Goal: Task Accomplishment & Management: Manage account settings

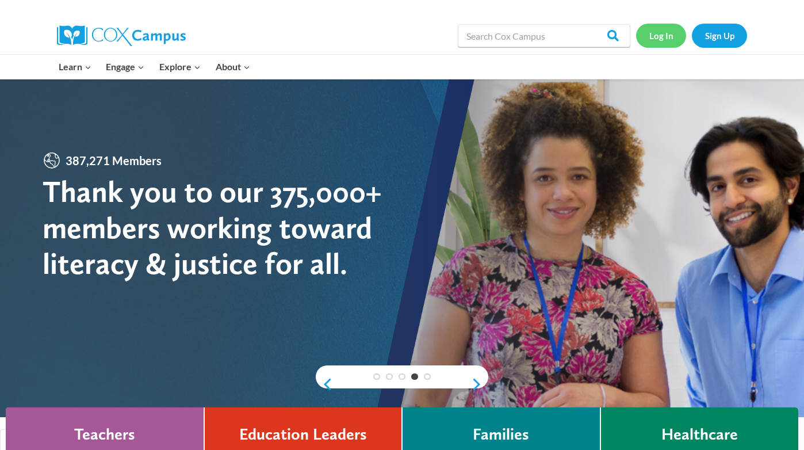
click at [657, 36] on link "Log In" at bounding box center [661, 36] width 50 height 24
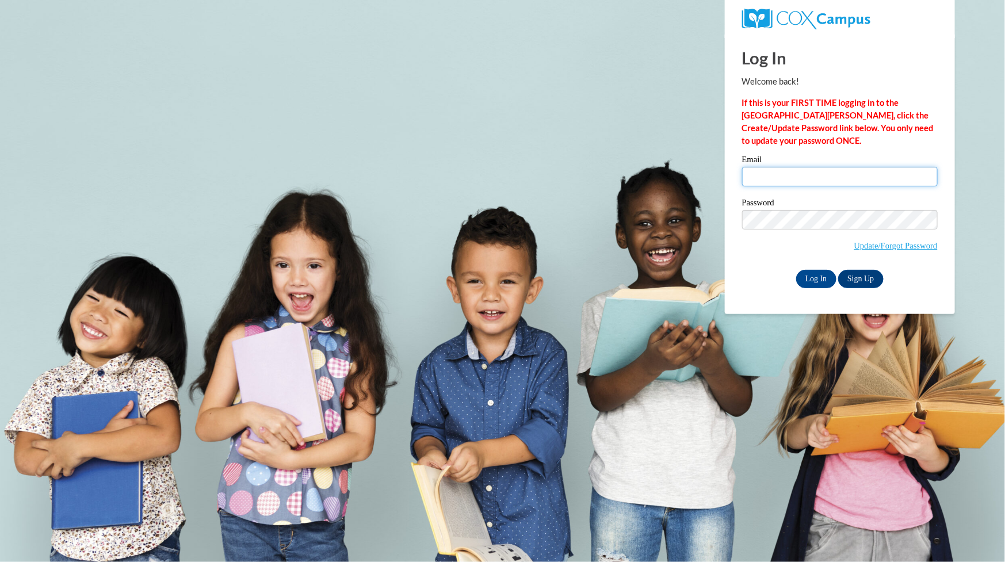
click at [784, 170] on input "Email" at bounding box center [840, 177] width 196 height 20
type input "[EMAIL_ADDRESS][DOMAIN_NAME]"
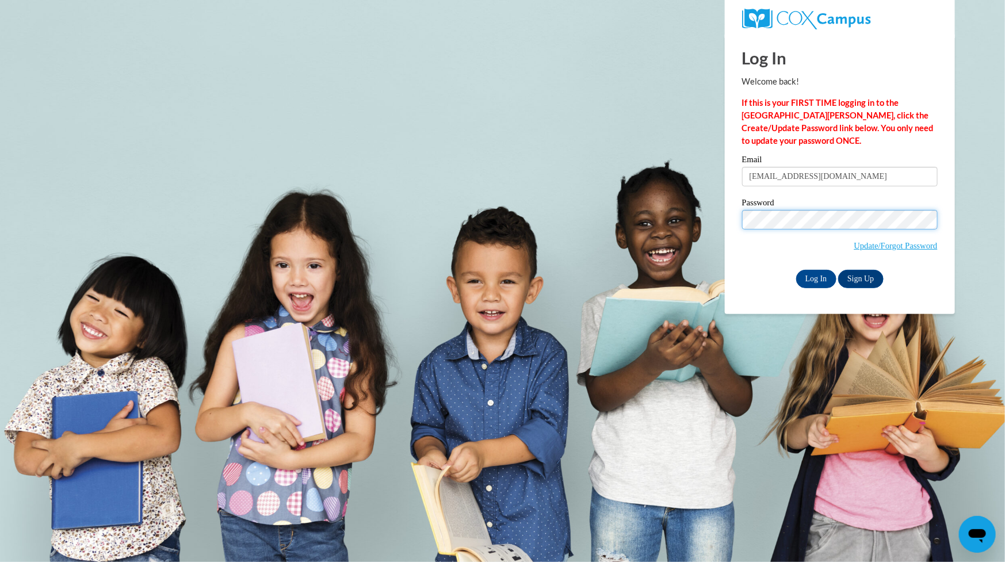
click at [720, 213] on body "Log In Welcome back! If this is your FIRST TIME logging in to the NEW Cox Campu…" at bounding box center [502, 281] width 1005 height 562
click at [887, 248] on link "Update/Forgot Password" at bounding box center [895, 245] width 83 height 9
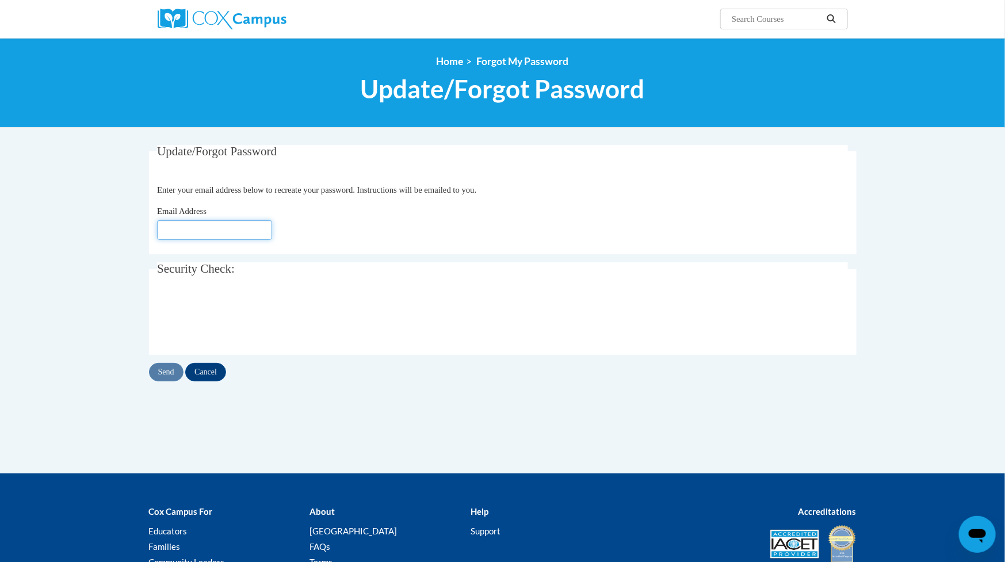
click at [198, 232] on input "Email Address" at bounding box center [214, 230] width 115 height 20
type input "[EMAIL_ADDRESS][DOMAIN_NAME]"
click at [169, 370] on input "Send" at bounding box center [166, 372] width 35 height 18
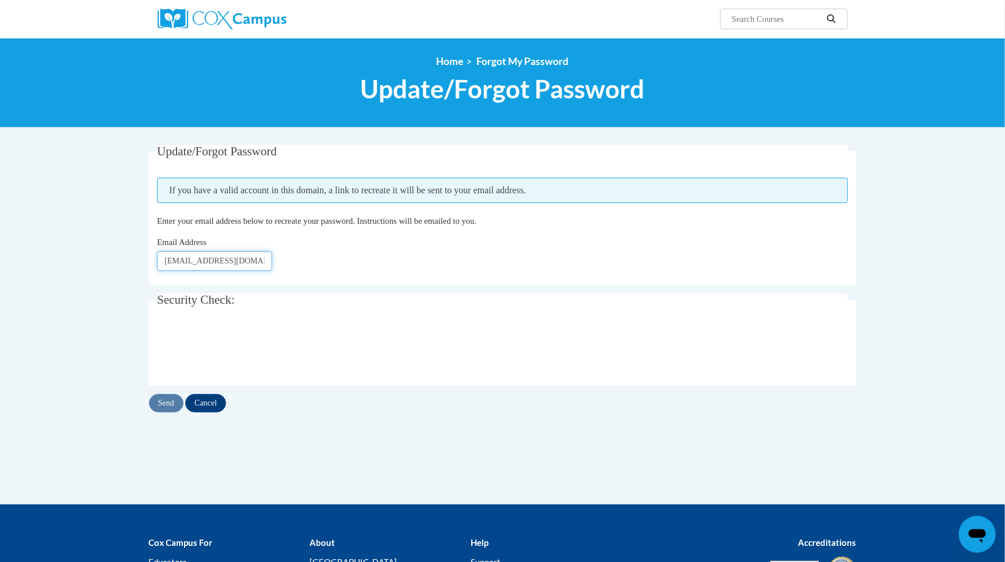
click at [228, 260] on input "wtaege@waukesha.k12.wi.us" at bounding box center [214, 261] width 115 height 20
click at [161, 403] on input "Send" at bounding box center [166, 403] width 35 height 18
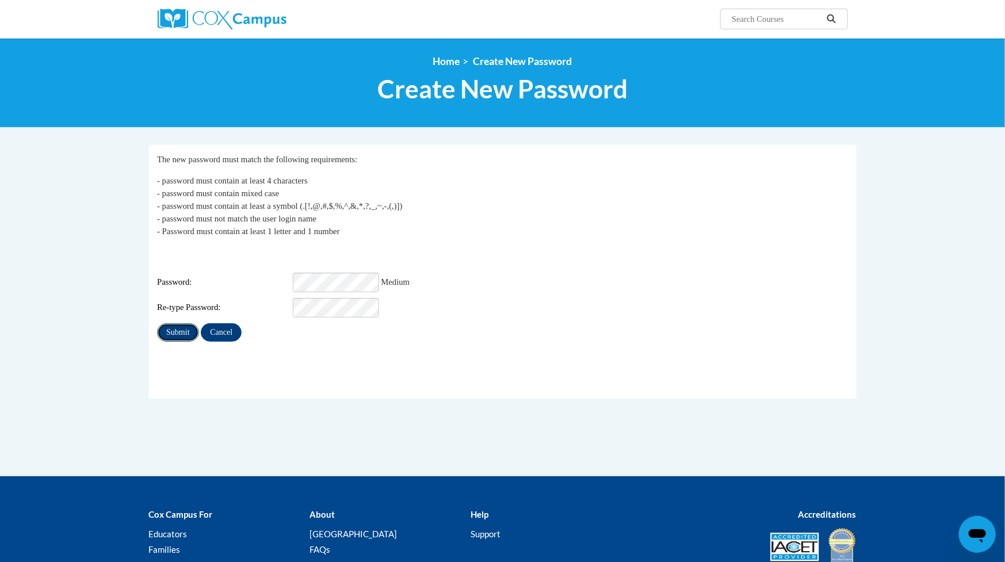
click at [186, 323] on input "Submit" at bounding box center [177, 332] width 41 height 18
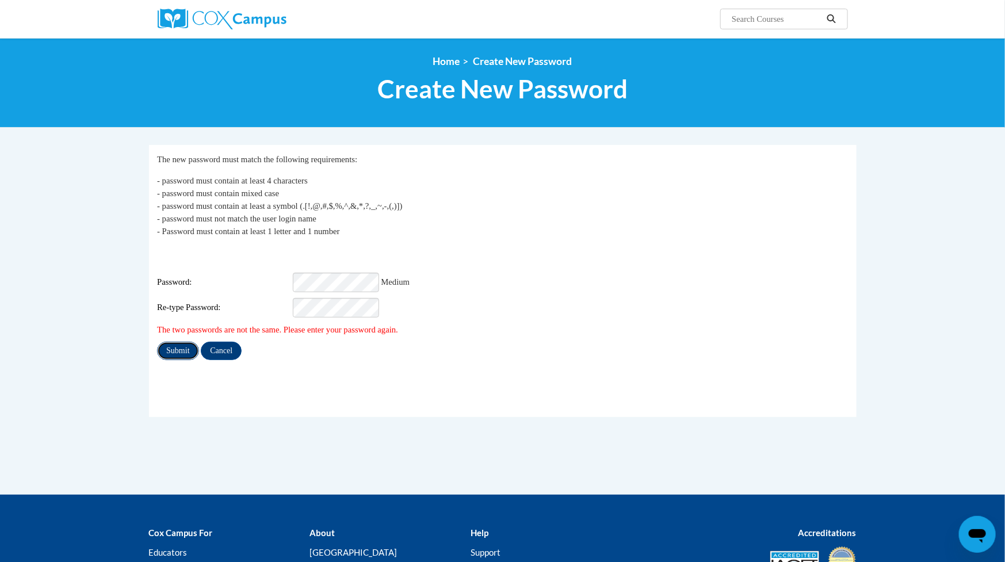
click at [188, 342] on input "Submit" at bounding box center [177, 351] width 41 height 18
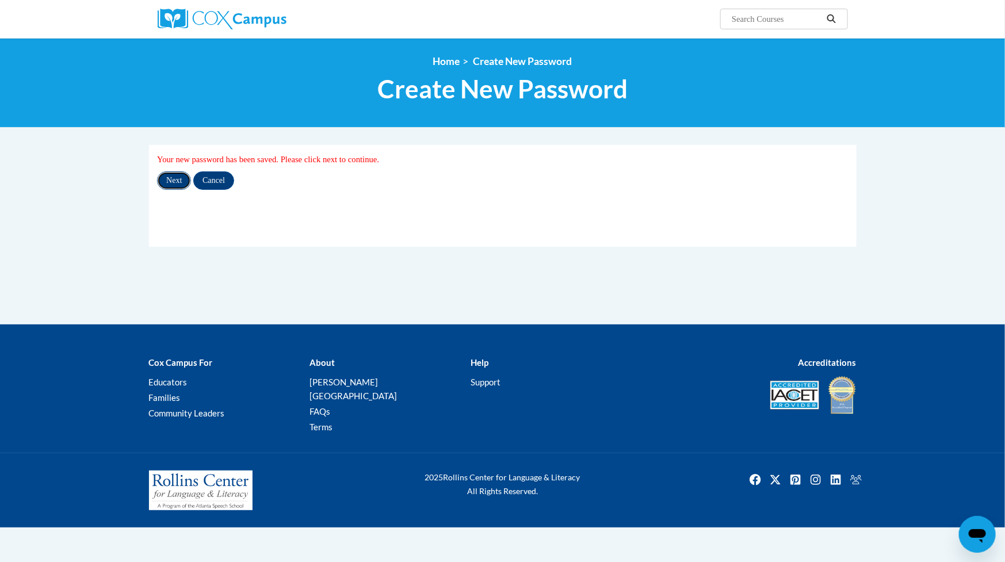
click at [173, 182] on input "Next" at bounding box center [174, 180] width 34 height 18
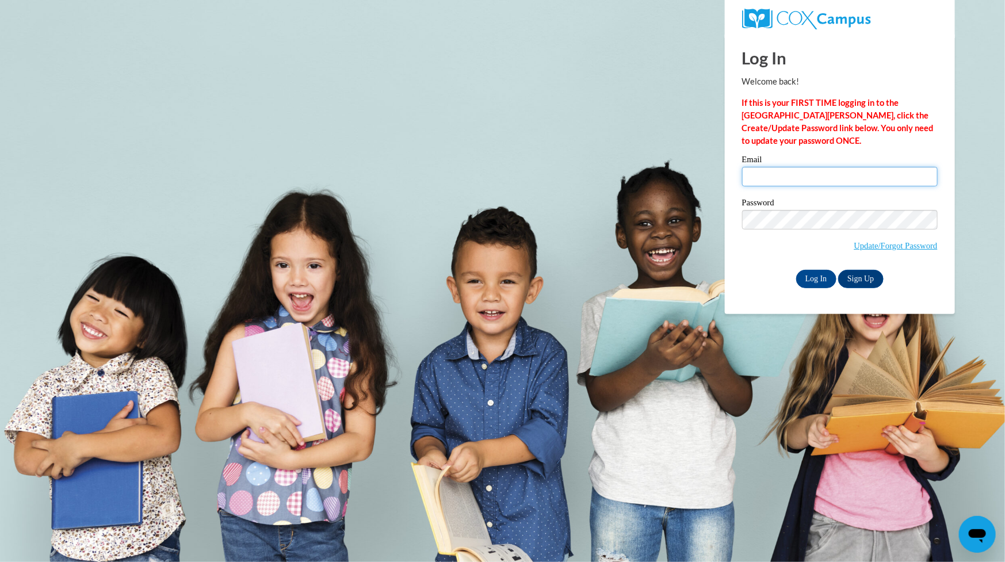
type input "[EMAIL_ADDRESS][DOMAIN_NAME]"
click at [654, 210] on body "Log In Welcome back! If this is your FIRST TIME logging in to the [GEOGRAPHIC_D…" at bounding box center [502, 281] width 1005 height 562
click at [802, 282] on input "Log In" at bounding box center [816, 279] width 40 height 18
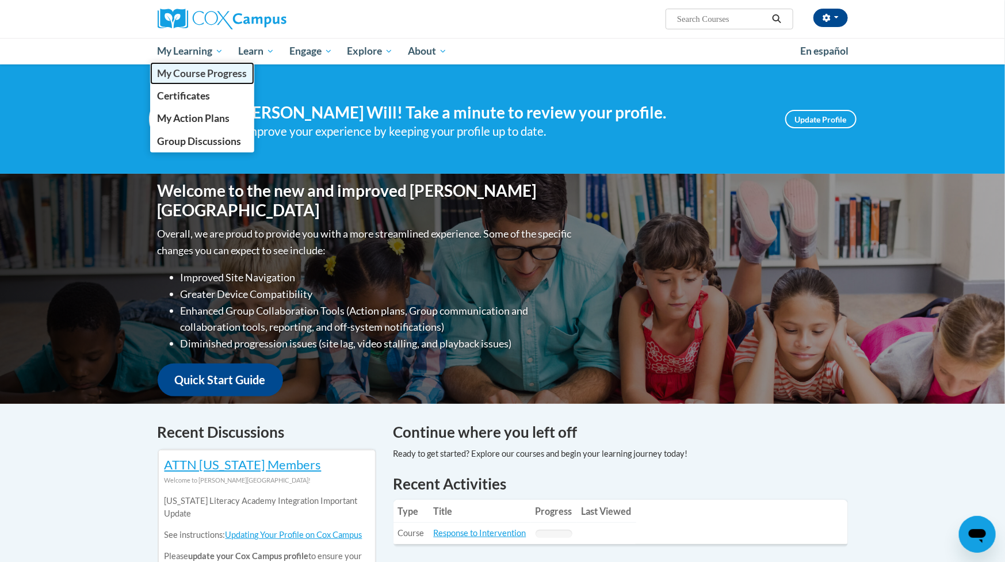
click at [184, 70] on span "My Course Progress" at bounding box center [202, 73] width 90 height 12
